Goal: Task Accomplishment & Management: Manage account settings

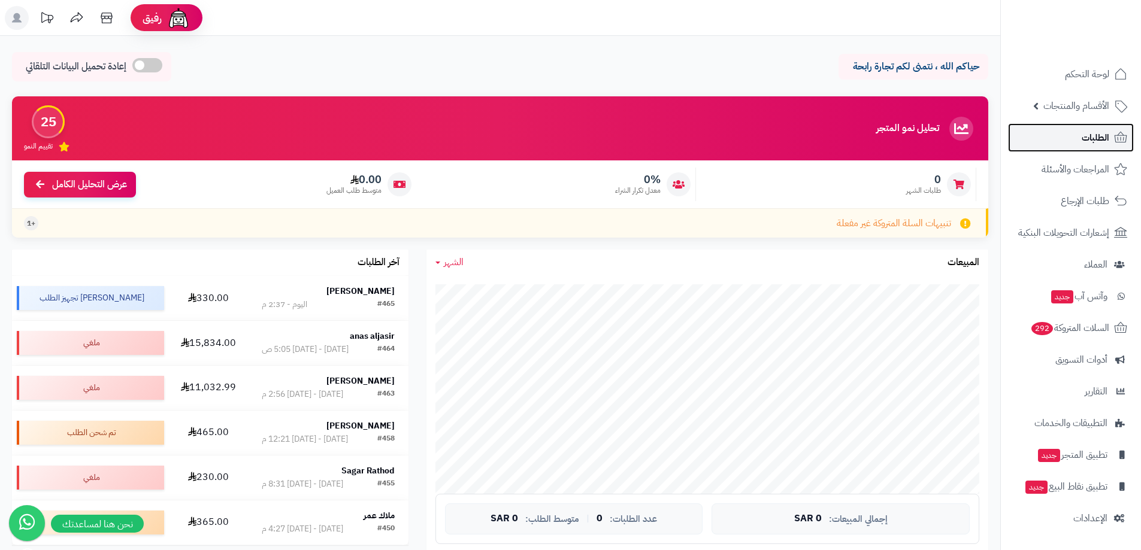
click at [1106, 137] on span "الطلبات" at bounding box center [1096, 137] width 28 height 17
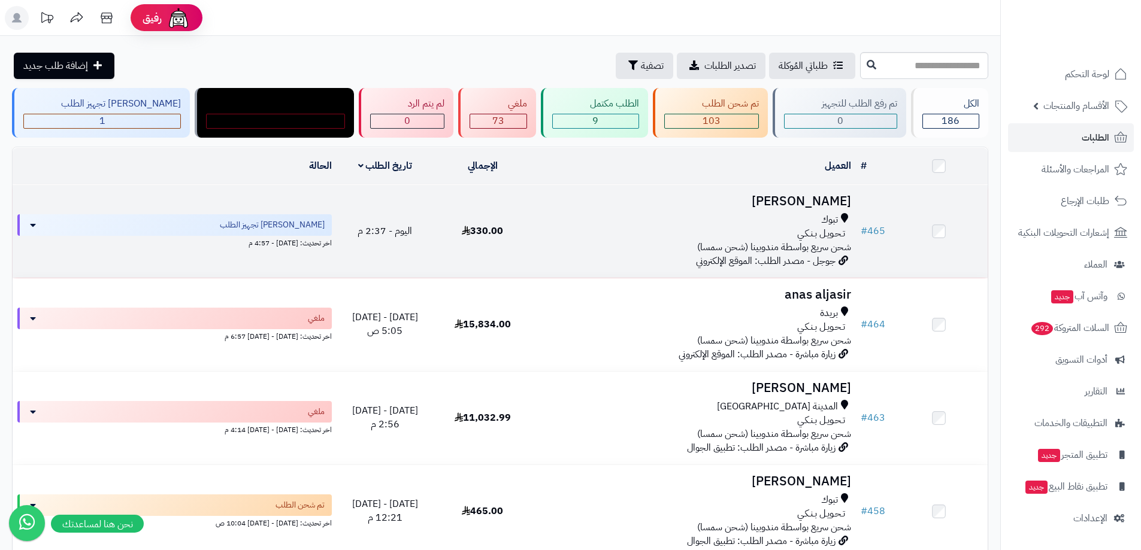
click at [716, 208] on td "Nawar Alqahtani تبوك تـحـويـل بـنـكـي شحن سريع بواسطة مندوبينا (شحن سمسا) جوجل …" at bounding box center [693, 231] width 325 height 93
click at [765, 201] on h3 "Nawar Alqahtani" at bounding box center [693, 202] width 315 height 14
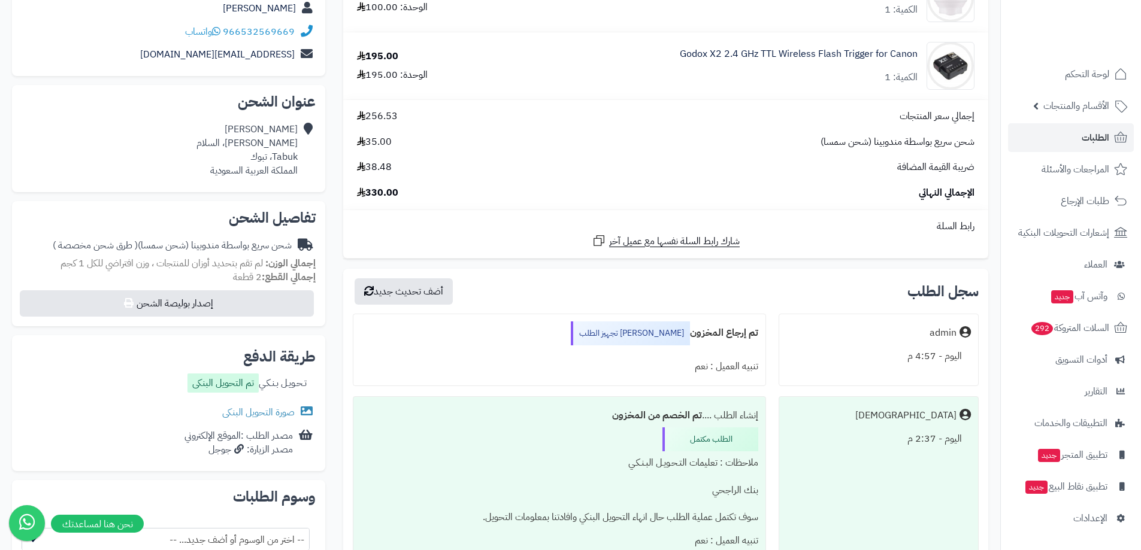
scroll to position [60, 0]
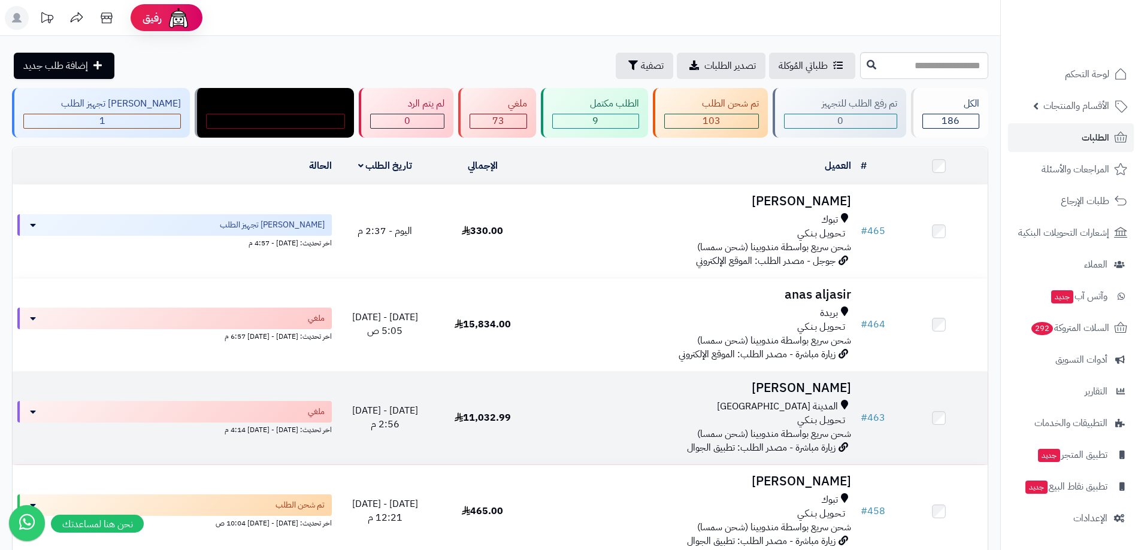
click at [789, 382] on h3 "[PERSON_NAME]" at bounding box center [693, 389] width 315 height 14
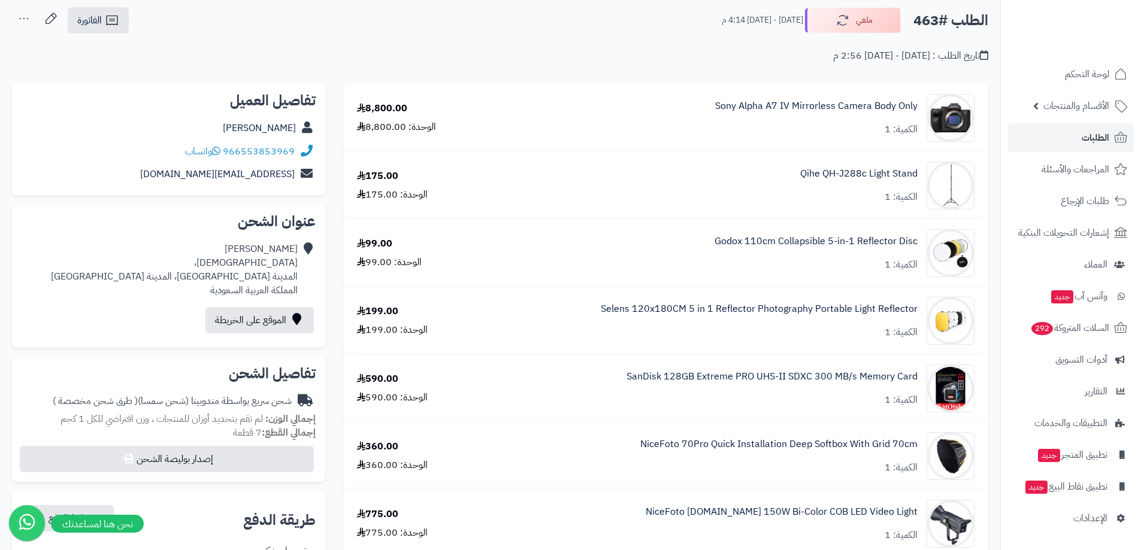
scroll to position [120, 0]
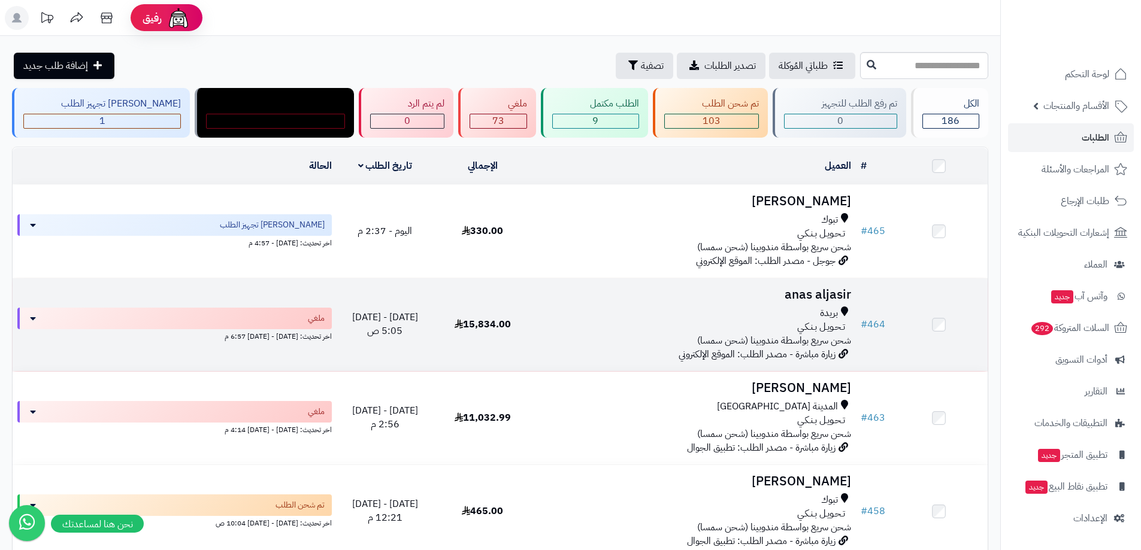
click at [789, 293] on h3 "anas aljasir" at bounding box center [693, 295] width 315 height 14
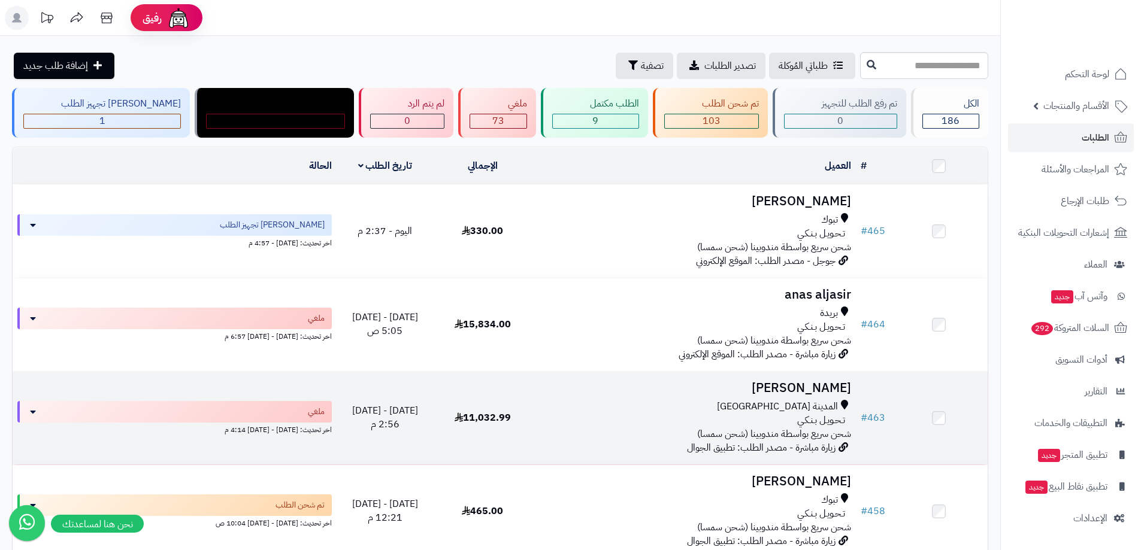
scroll to position [120, 0]
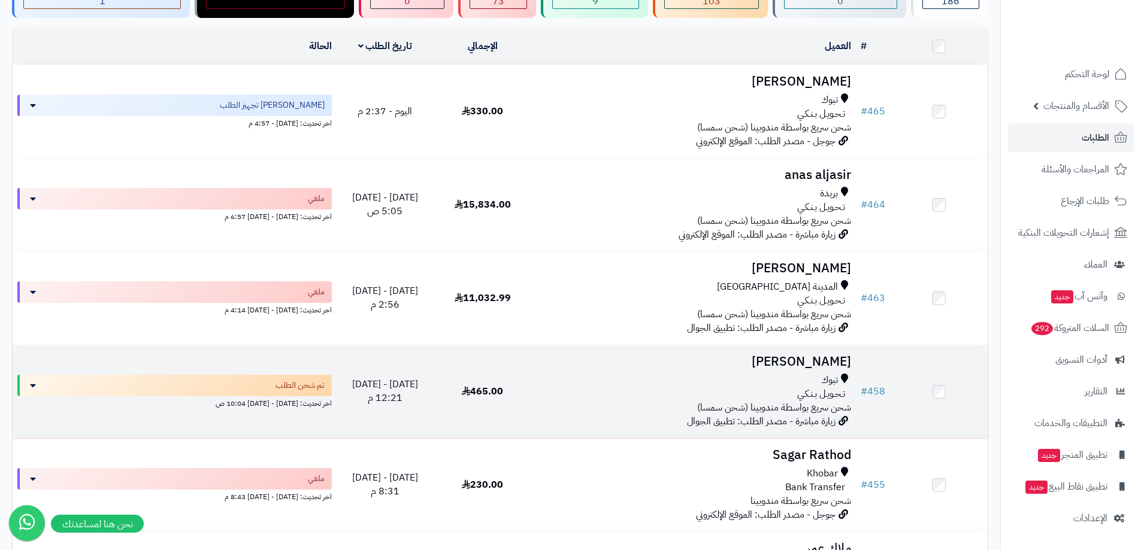
click at [805, 361] on h3 "[PERSON_NAME]" at bounding box center [693, 362] width 315 height 14
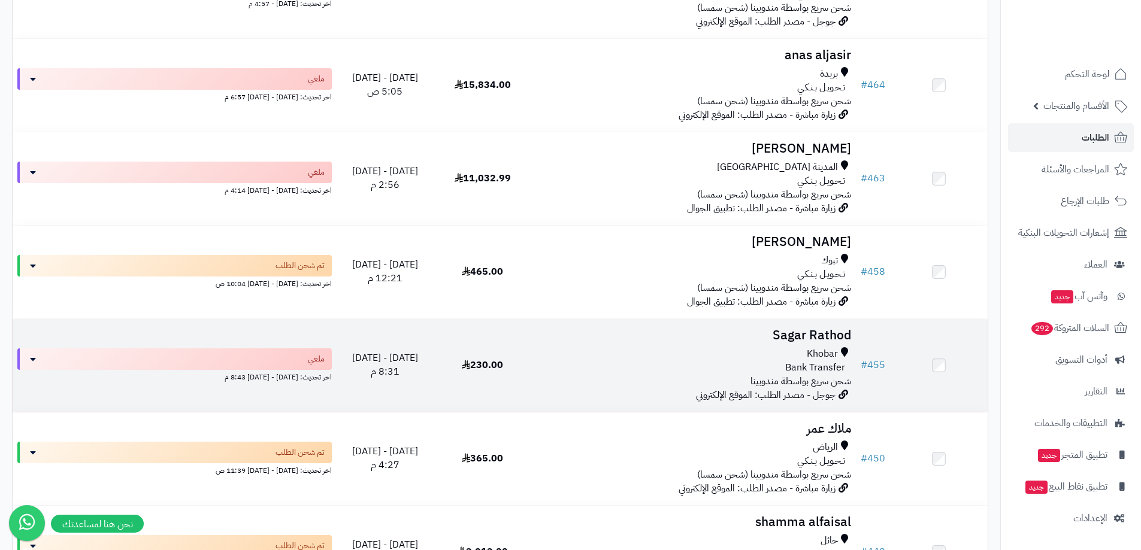
scroll to position [299, 0]
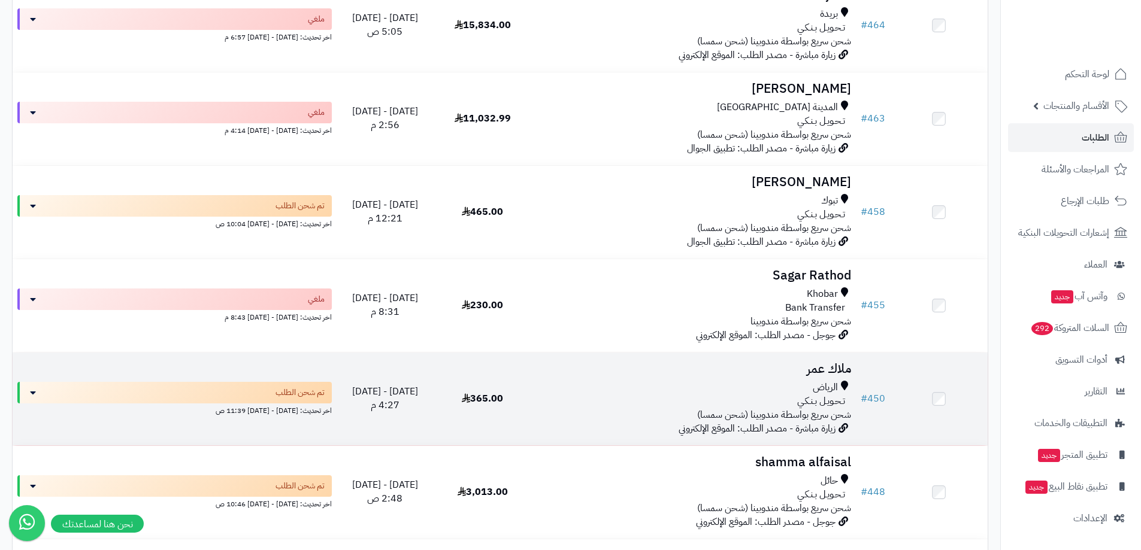
click at [774, 369] on h3 "ملاك عمر" at bounding box center [693, 369] width 315 height 14
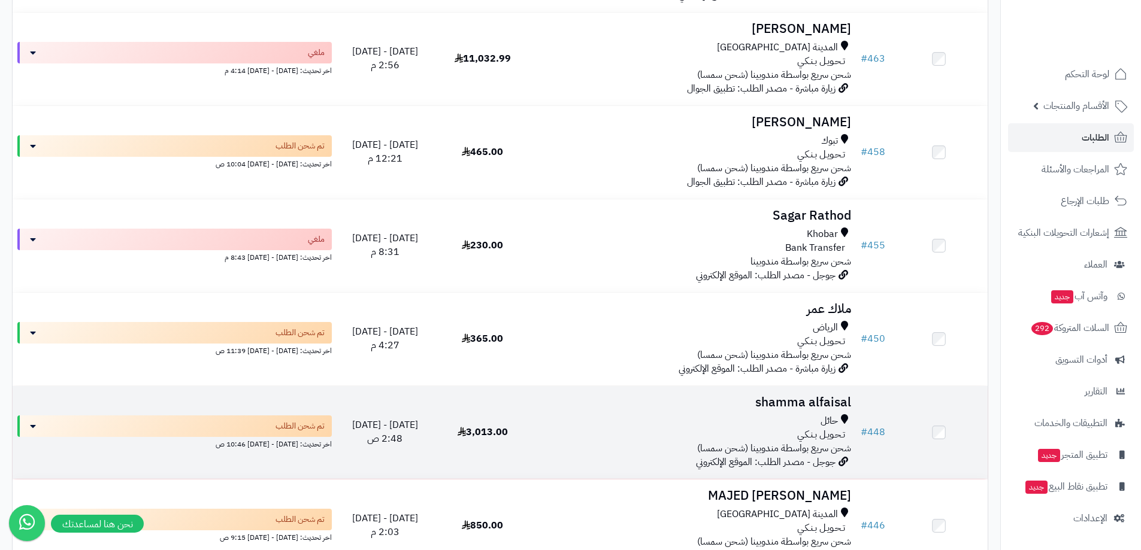
scroll to position [419, 0]
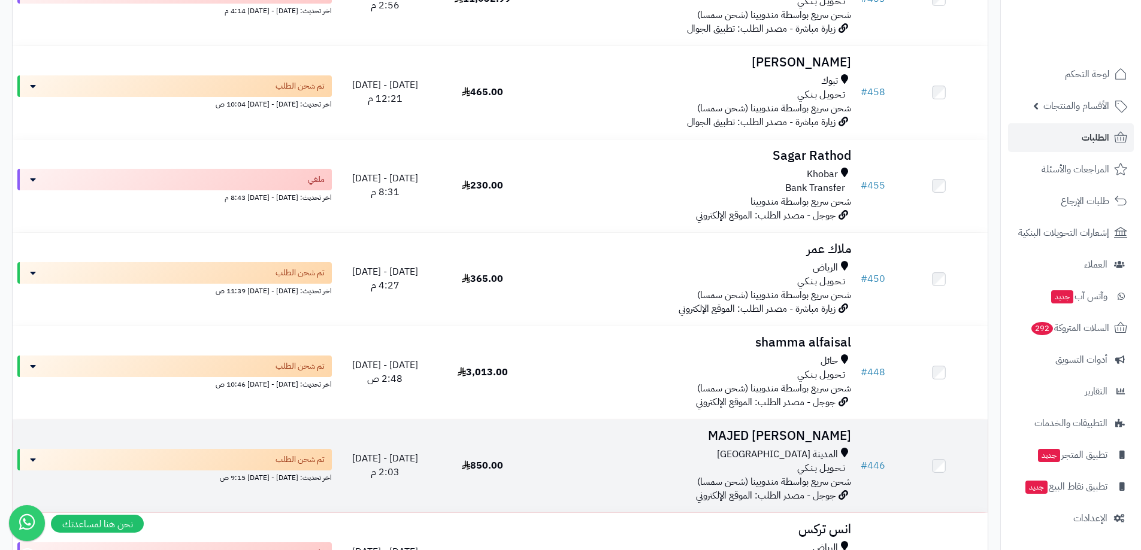
click at [733, 435] on h3 "MAJED [PERSON_NAME]" at bounding box center [693, 436] width 315 height 14
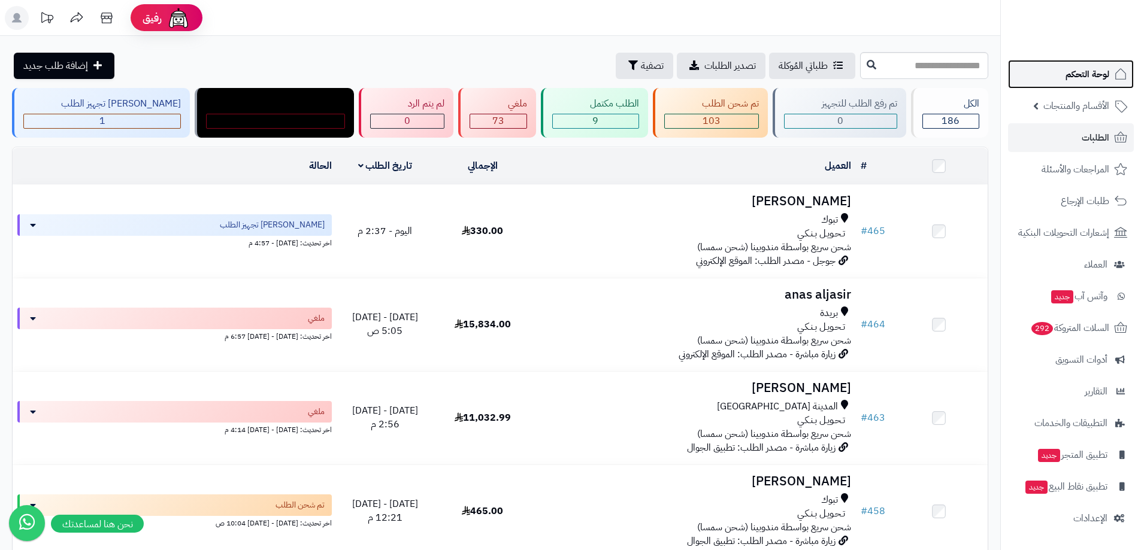
click at [1061, 66] on link "لوحة التحكم" at bounding box center [1071, 74] width 126 height 29
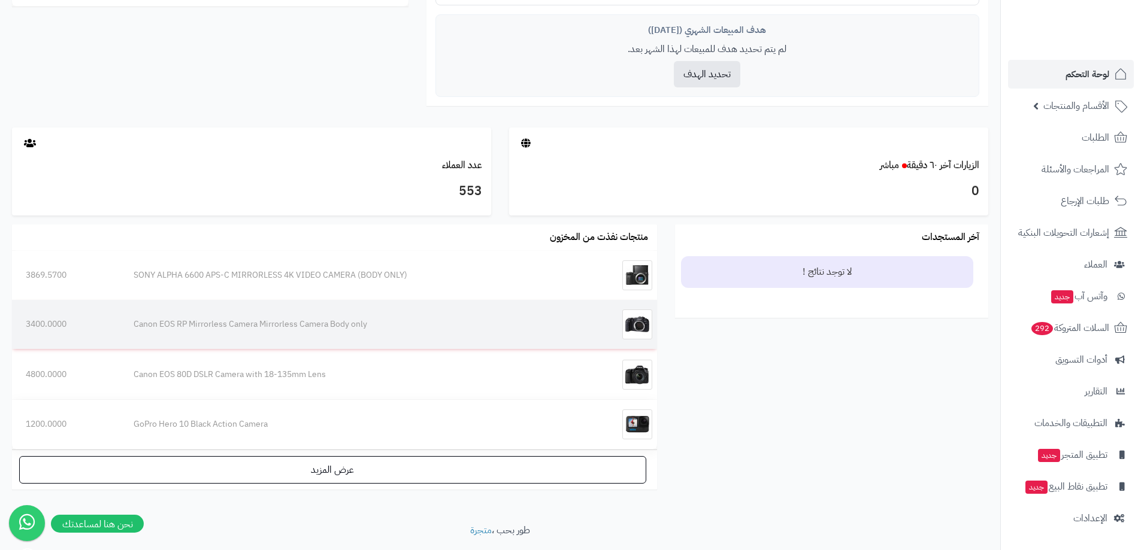
scroll to position [573, 0]
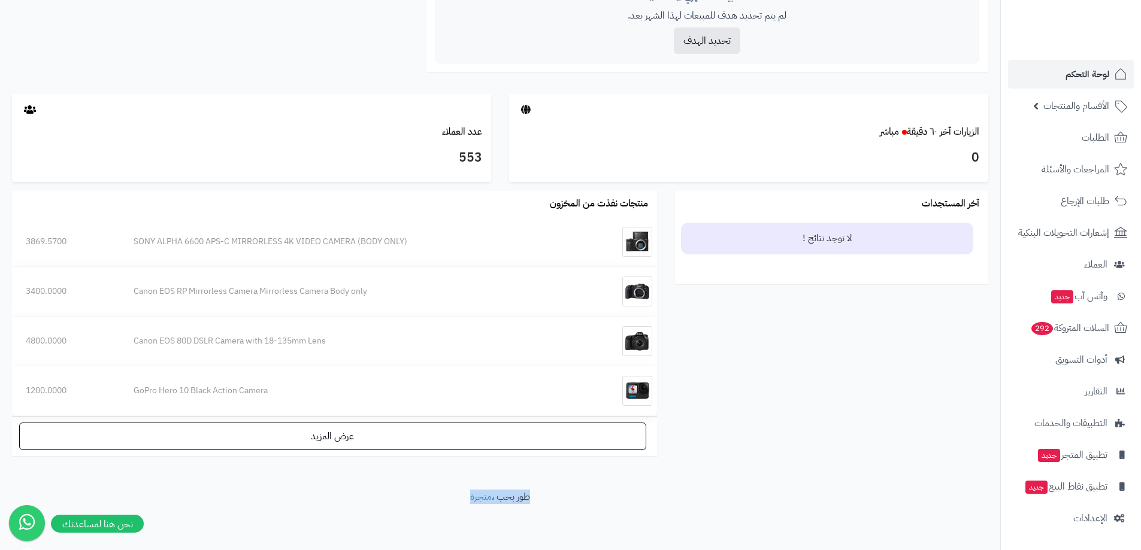
drag, startPoint x: 592, startPoint y: 495, endPoint x: 394, endPoint y: 507, distance: 198.6
click at [395, 507] on footer "طور بحب ، متجرة" at bounding box center [500, 521] width 1000 height 60
click at [367, 503] on footer "طور بحب ، متجرة" at bounding box center [500, 521] width 1000 height 60
click at [1100, 72] on span "لوحة التحكم" at bounding box center [1088, 74] width 44 height 17
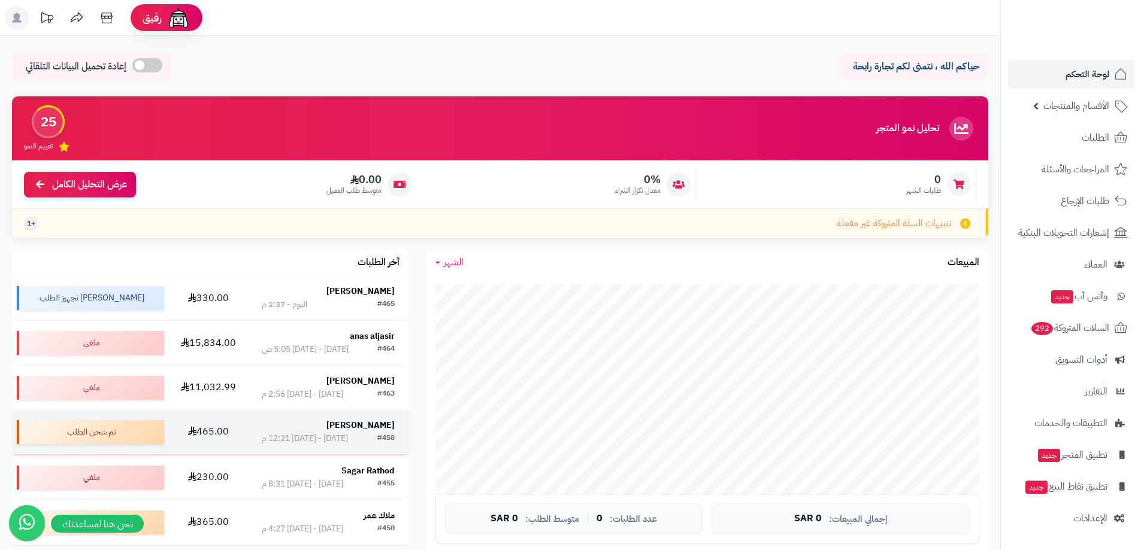
scroll to position [120, 0]
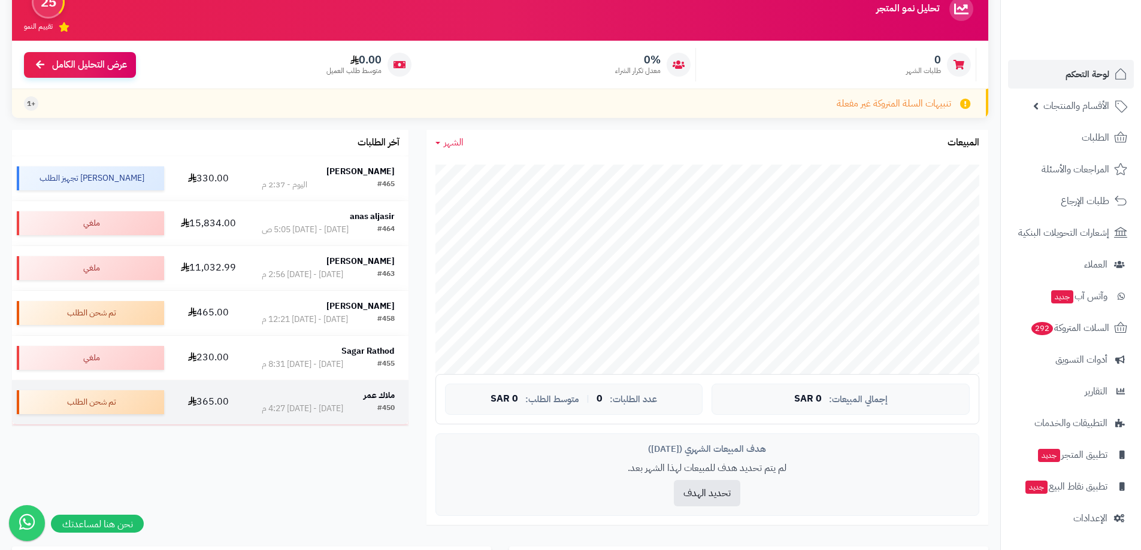
click at [371, 408] on div "#450 السبت - ٢ أغسطس ٢٠٢٥ - 4:27 م" at bounding box center [328, 409] width 133 height 12
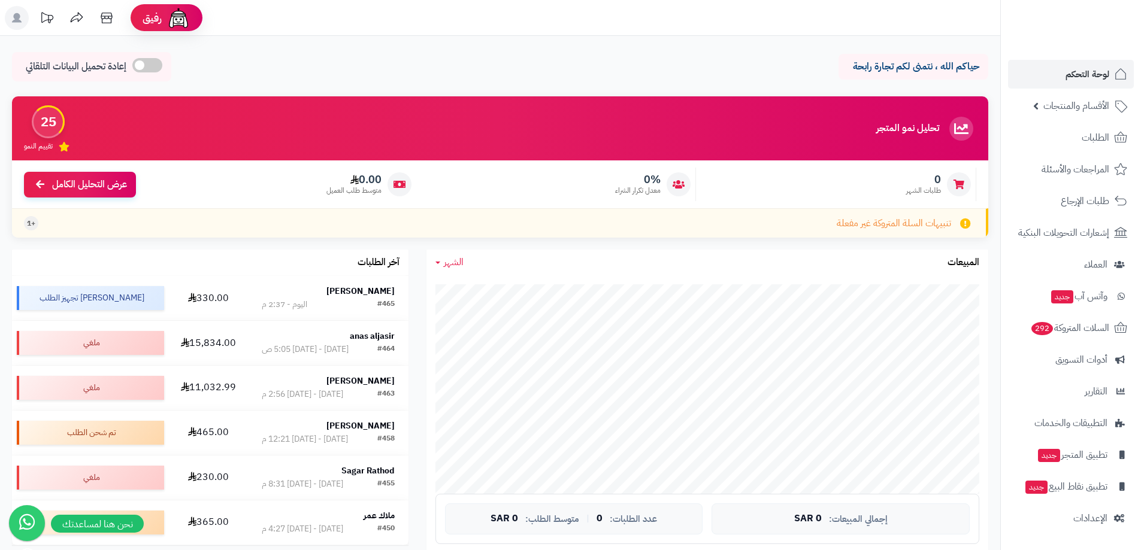
scroll to position [120, 0]
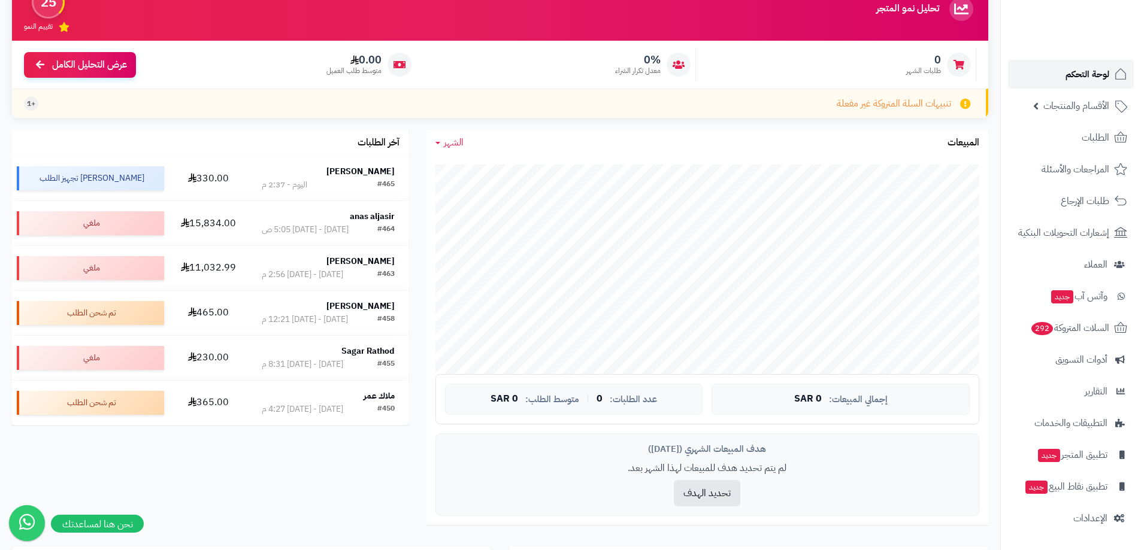
click at [1101, 85] on link "لوحة التحكم" at bounding box center [1071, 74] width 126 height 29
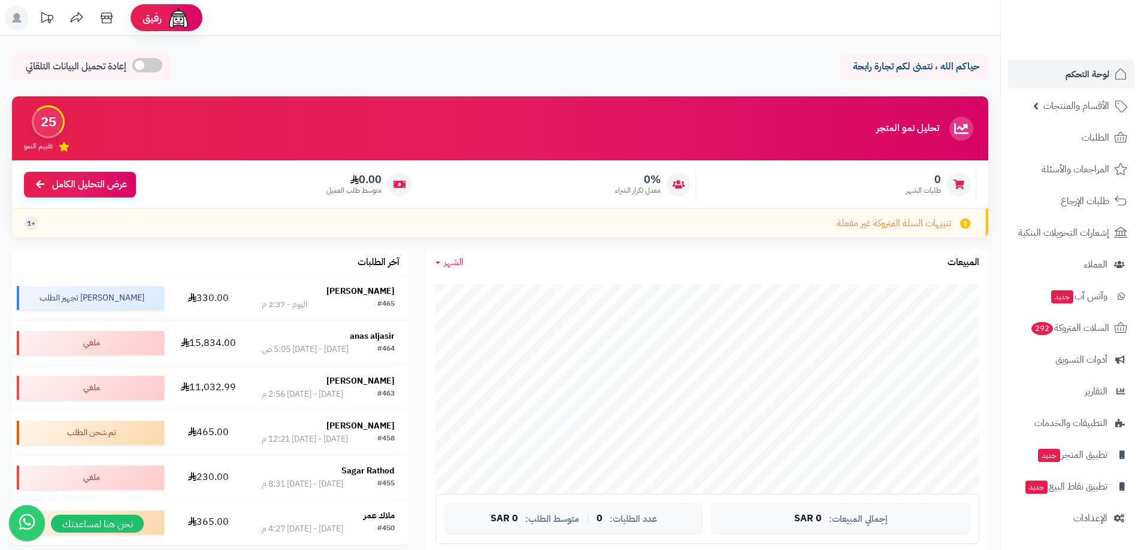
click at [423, 222] on div "تنبيهات السلة المتروكة غير مفعلة +1" at bounding box center [500, 222] width 976 height 29
drag, startPoint x: 24, startPoint y: 63, endPoint x: 236, endPoint y: 59, distance: 212.1
click at [216, 59] on div "حياكم الله ، نتمنى لكم تجارة رابحة إعادة تحميل البيانات التلقائي" at bounding box center [500, 69] width 976 height 35
click at [470, 49] on div "حياكم الله ، نتمنى لكم تجارة رابحة إعادة تحميل البيانات التلقائي الرئيسية لوحة …" at bounding box center [500, 549] width 1000 height 1027
